Goal: Information Seeking & Learning: Find specific fact

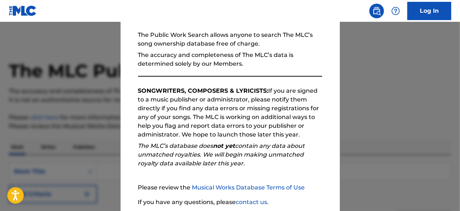
scroll to position [123, 0]
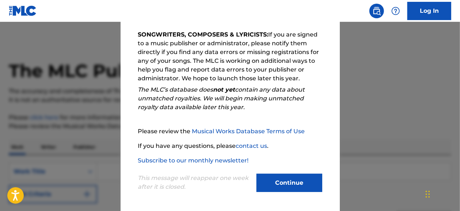
click at [286, 185] on button "Continue" at bounding box center [289, 183] width 66 height 18
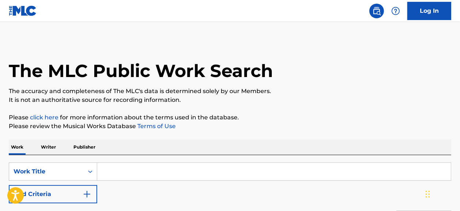
click at [126, 167] on input "Search Form" at bounding box center [273, 172] width 353 height 18
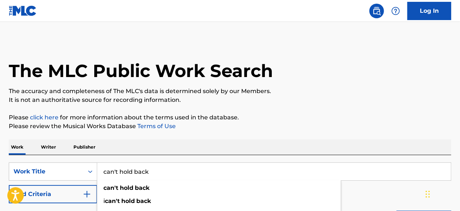
type input "can't hold back"
click at [259, 118] on p "Please click here for more information about the terms used in the database." at bounding box center [230, 117] width 442 height 9
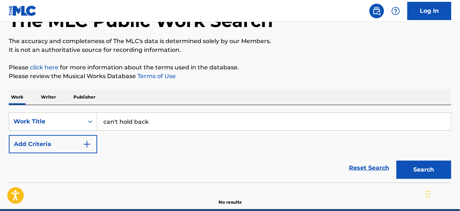
scroll to position [50, 0]
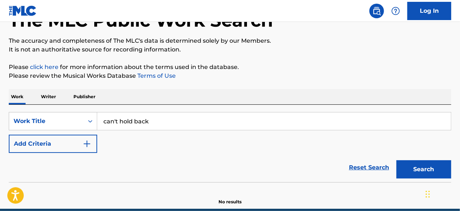
click at [88, 144] on img "Search Form" at bounding box center [87, 143] width 9 height 9
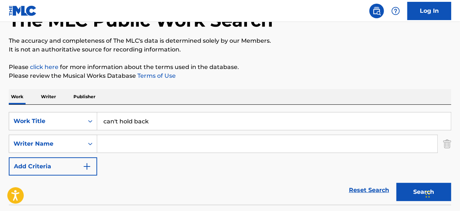
click at [116, 141] on input "Search Form" at bounding box center [267, 144] width 340 height 18
paste input "023575225"
type input "023575225"
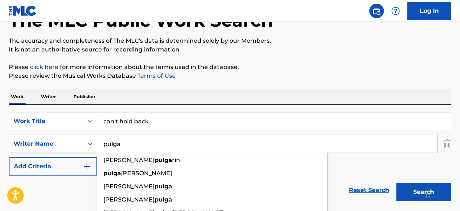
type input "pulga"
click at [409, 191] on button "Search" at bounding box center [423, 192] width 55 height 18
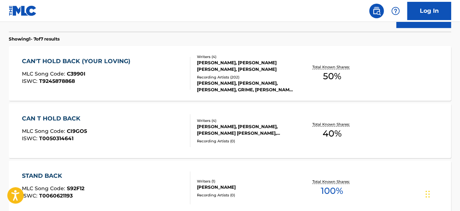
scroll to position [224, 0]
click at [96, 62] on div "CAN'T HOLD BACK (YOUR LOVING)" at bounding box center [78, 61] width 112 height 9
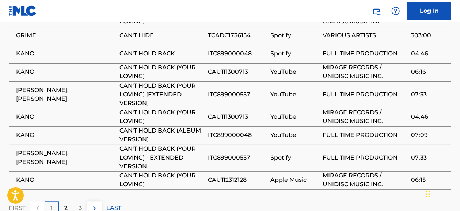
scroll to position [678, 0]
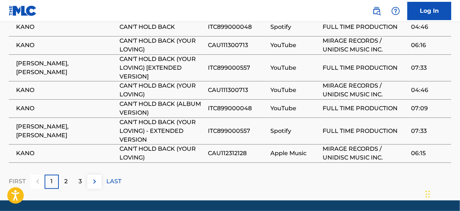
click at [66, 177] on p "2" at bounding box center [65, 181] width 3 height 9
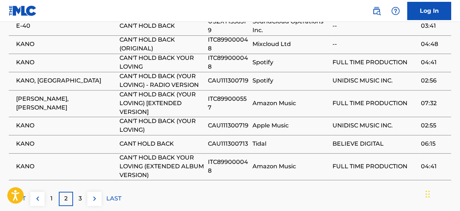
scroll to position [700, 0]
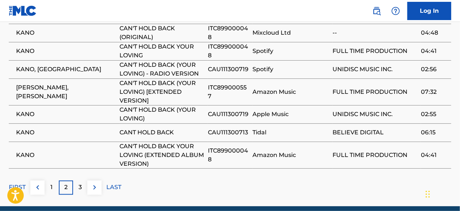
click at [81, 180] on div "3" at bounding box center [80, 187] width 14 height 14
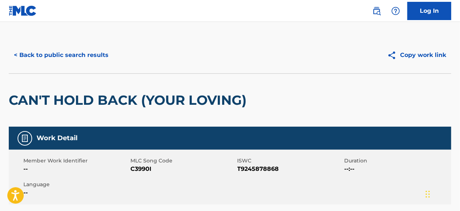
scroll to position [0, 0]
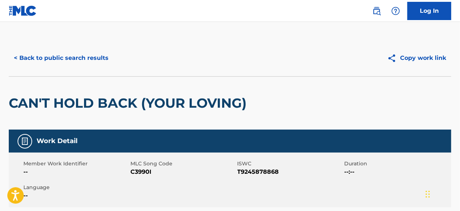
click at [40, 53] on button "< Back to public search results" at bounding box center [61, 58] width 105 height 18
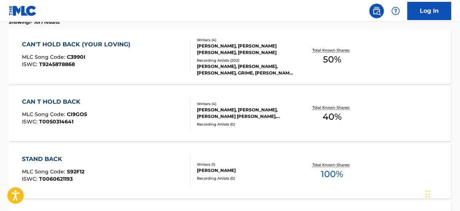
scroll to position [241, 0]
click at [64, 97] on div "CAN T HOLD BACK" at bounding box center [54, 101] width 65 height 9
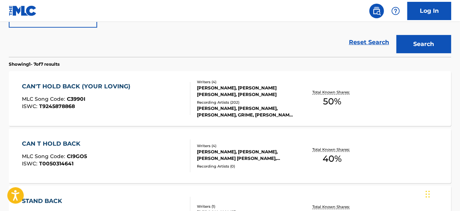
scroll to position [198, 0]
click at [61, 106] on span "T9245878868" at bounding box center [57, 106] width 36 height 7
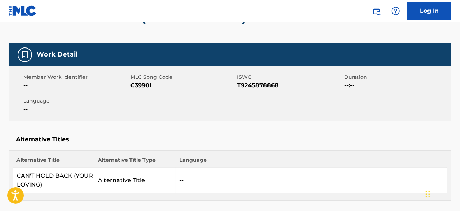
scroll to position [88, 0]
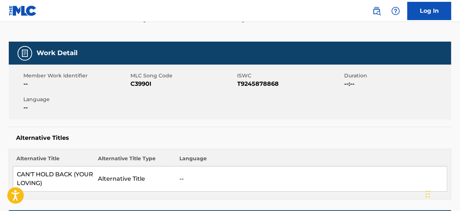
click at [253, 82] on span "T9245878868" at bounding box center [289, 84] width 105 height 9
copy span "T9245878868"
